Goal: Check status

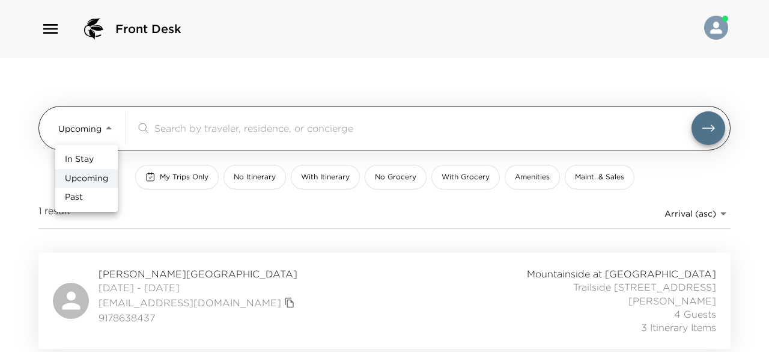
click at [105, 124] on body "Front Desk Upcoming Upcoming ​ My Trips Only No Itinerary With Itinerary No Gro…" at bounding box center [384, 176] width 769 height 352
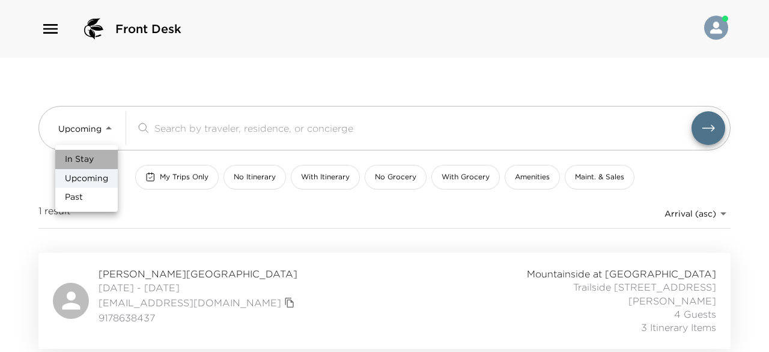
click at [96, 156] on li "In Stay" at bounding box center [86, 159] width 63 height 19
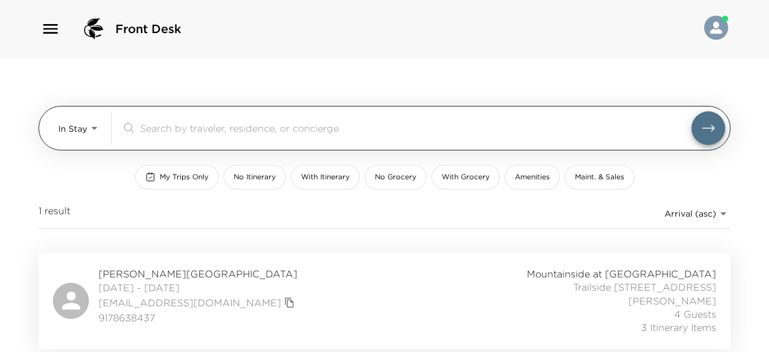
click at [97, 126] on body "Front Desk In Stay In-Stay ​ My Trips Only No Itinerary With Itinerary No Groce…" at bounding box center [384, 176] width 769 height 352
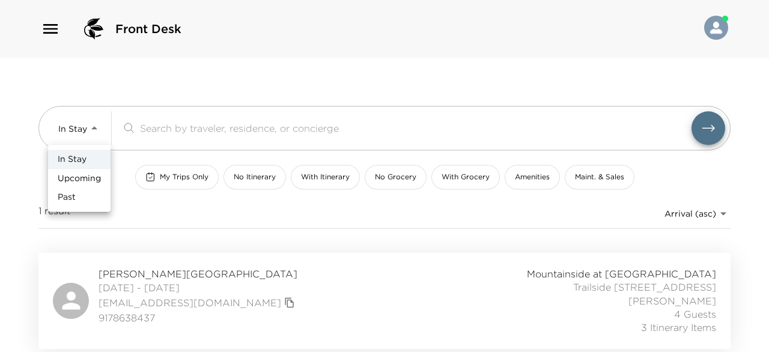
click at [92, 179] on span "Upcoming" at bounding box center [79, 179] width 43 height 12
type input "Upcoming"
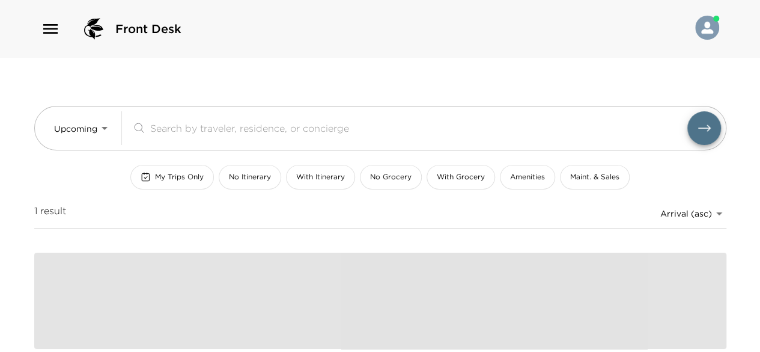
click at [185, 174] on span "My Trips Only" at bounding box center [179, 177] width 49 height 10
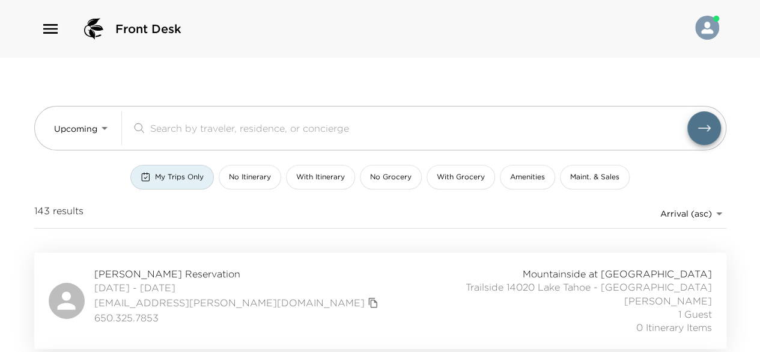
click at [195, 182] on button "My Trips Only" at bounding box center [172, 177] width 84 height 25
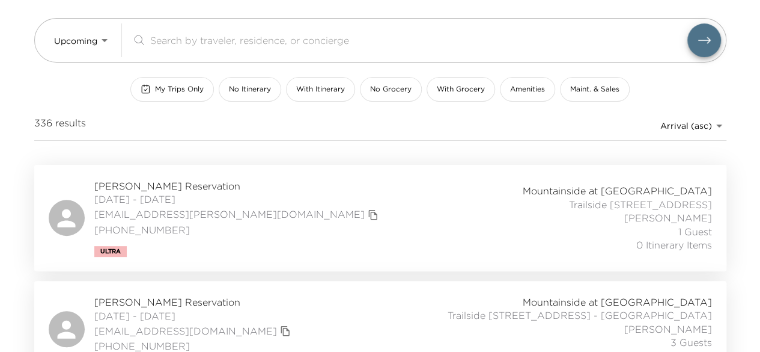
scroll to position [88, 0]
click at [154, 183] on span "Caitlin Vorlicek Reservation" at bounding box center [237, 185] width 287 height 13
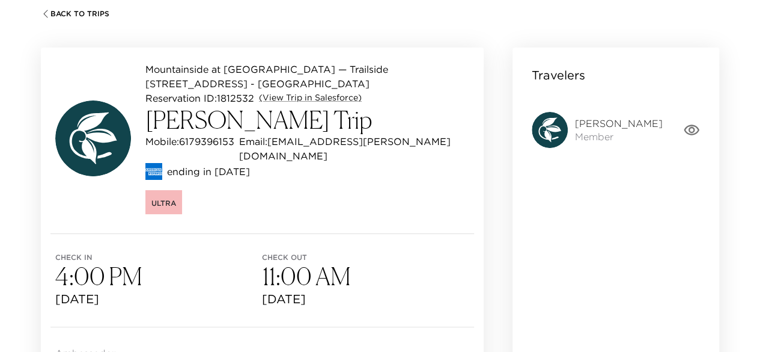
scroll to position [79, 0]
click at [694, 128] on icon "button" at bounding box center [692, 130] width 16 height 11
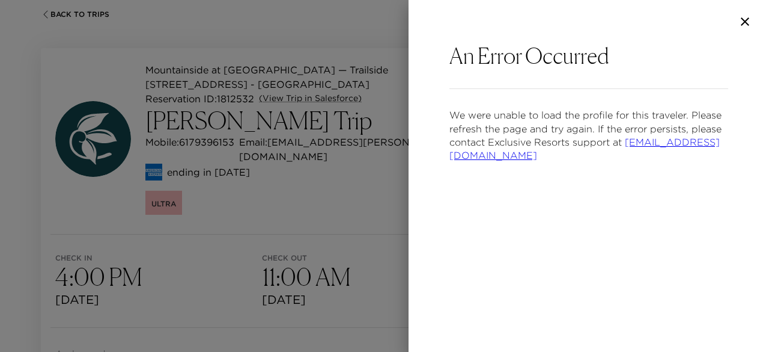
click at [744, 23] on icon "button" at bounding box center [745, 21] width 8 height 8
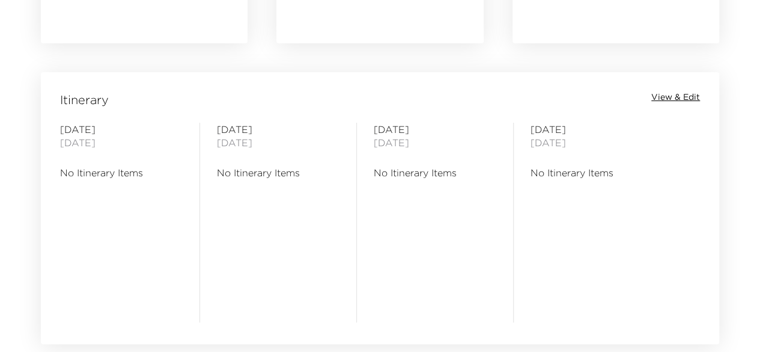
scroll to position [931, 0]
